Goal: Find specific page/section: Find specific page/section

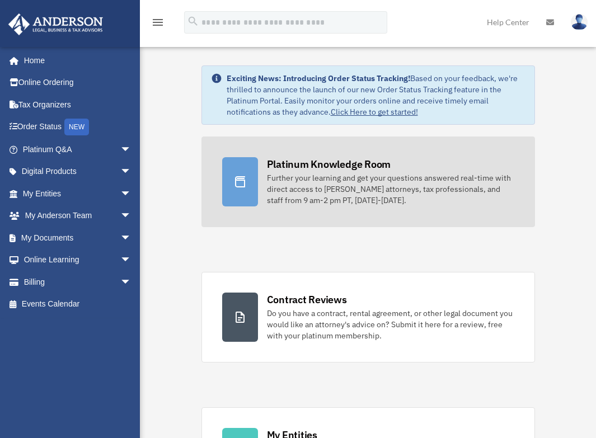
click at [291, 160] on div "Platinum Knowledge Room" at bounding box center [329, 164] width 124 height 14
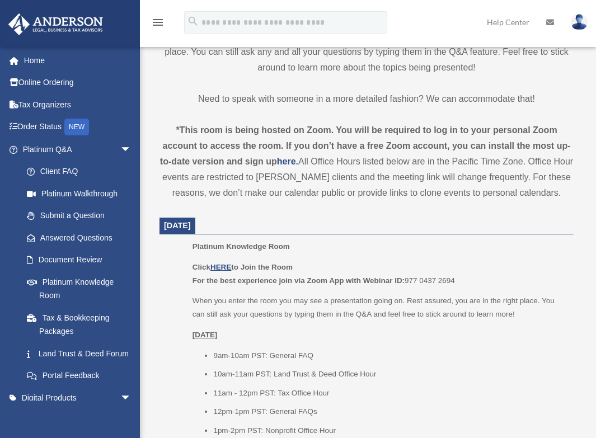
scroll to position [392, 0]
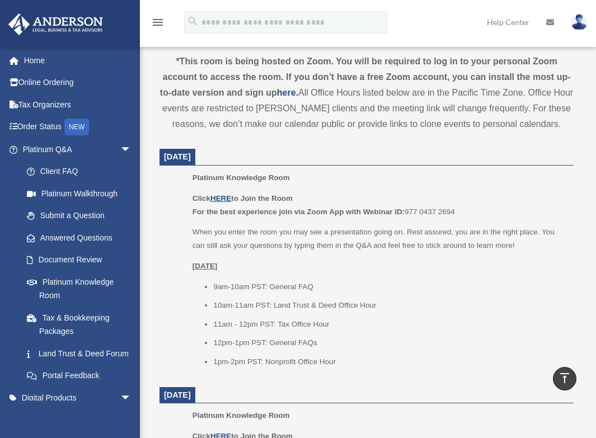
click at [227, 198] on u "HERE" at bounding box center [221, 198] width 21 height 8
